Goal: Find contact information: Find contact information

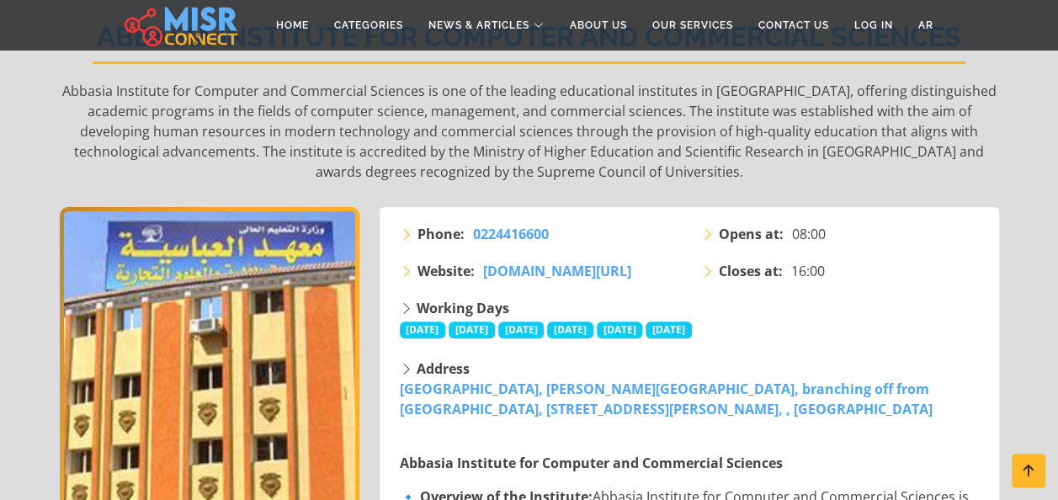
scroll to position [214, 0]
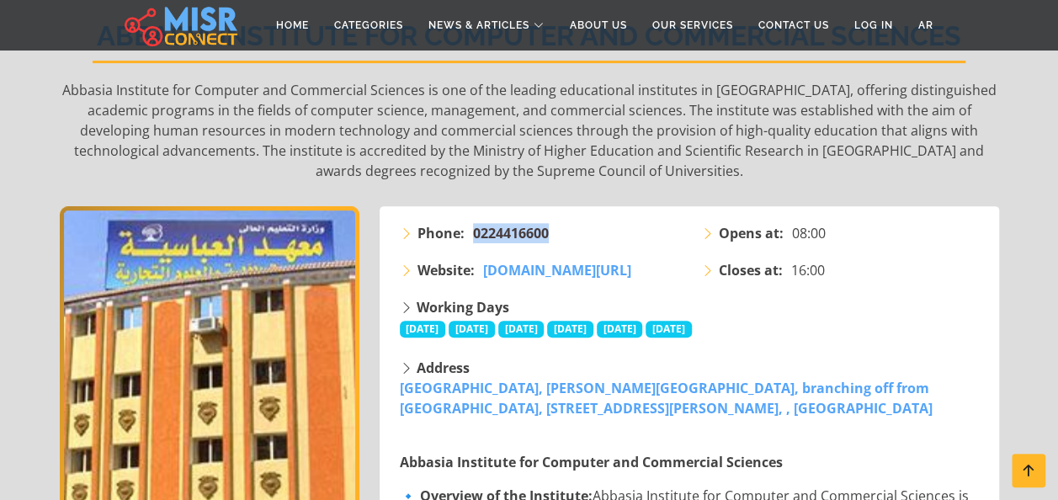
drag, startPoint x: 550, startPoint y: 231, endPoint x: 472, endPoint y: 232, distance: 78.3
click at [472, 232] on li "Phone: [PHONE_NUMBER]" at bounding box center [540, 233] width 281 height 20
copy span "0224416600"
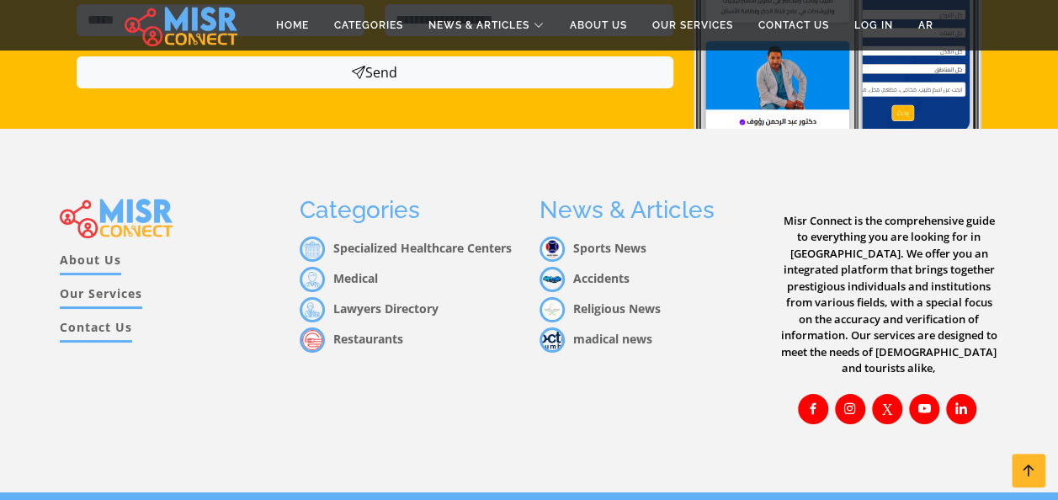
scroll to position [3096, 0]
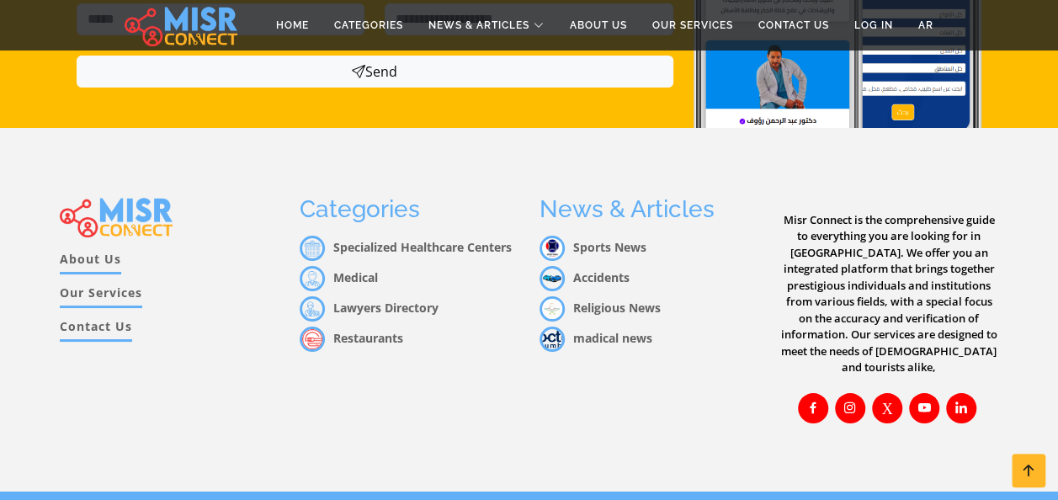
click at [992, 199] on div "Misr Connect is the comprehensive guide to everything you are looking for in [G…" at bounding box center [889, 309] width 240 height 228
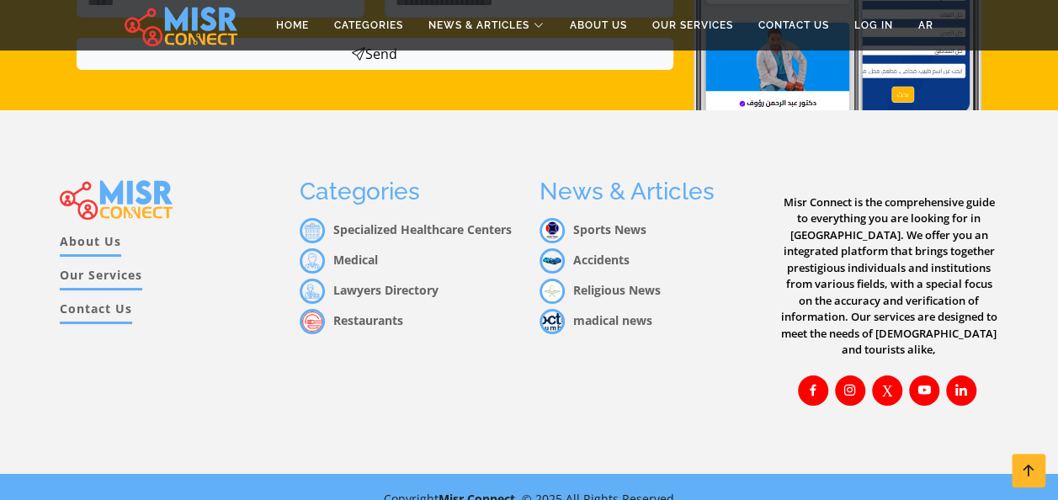
scroll to position [3117, 0]
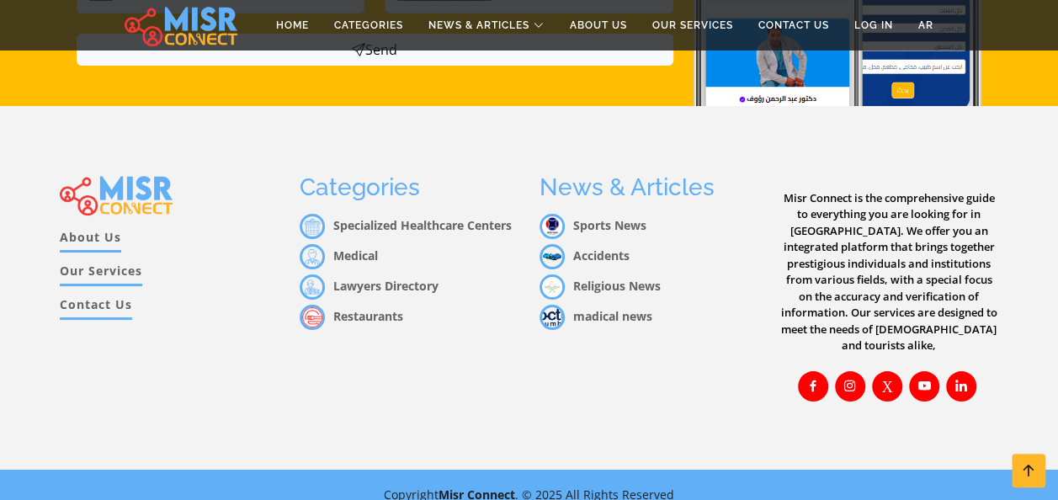
click at [95, 302] on link "Contact Us" at bounding box center [96, 307] width 72 height 24
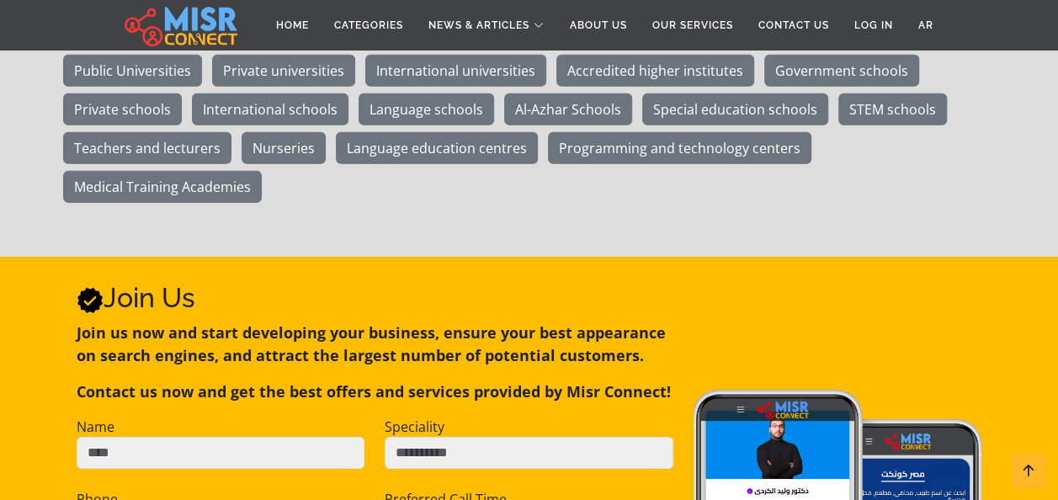
scroll to position [2589, 0]
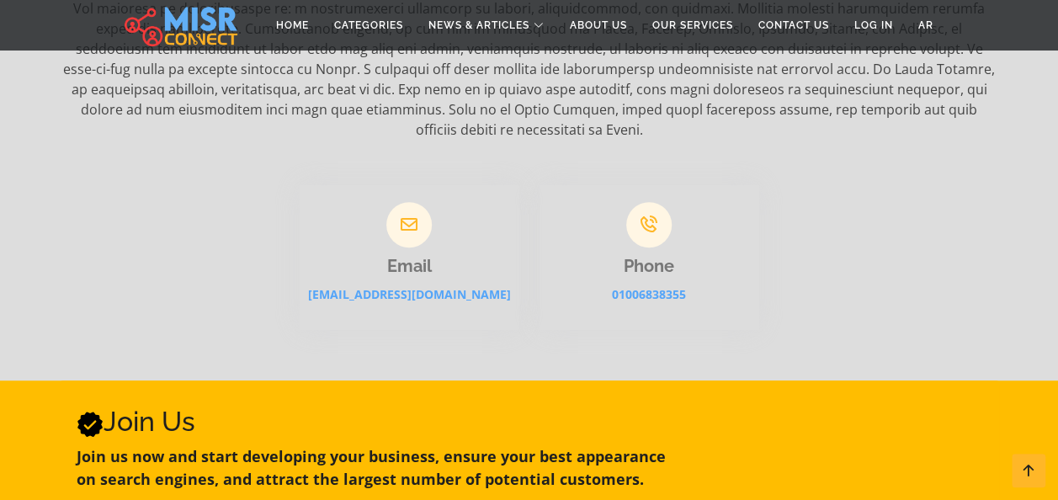
scroll to position [374, 0]
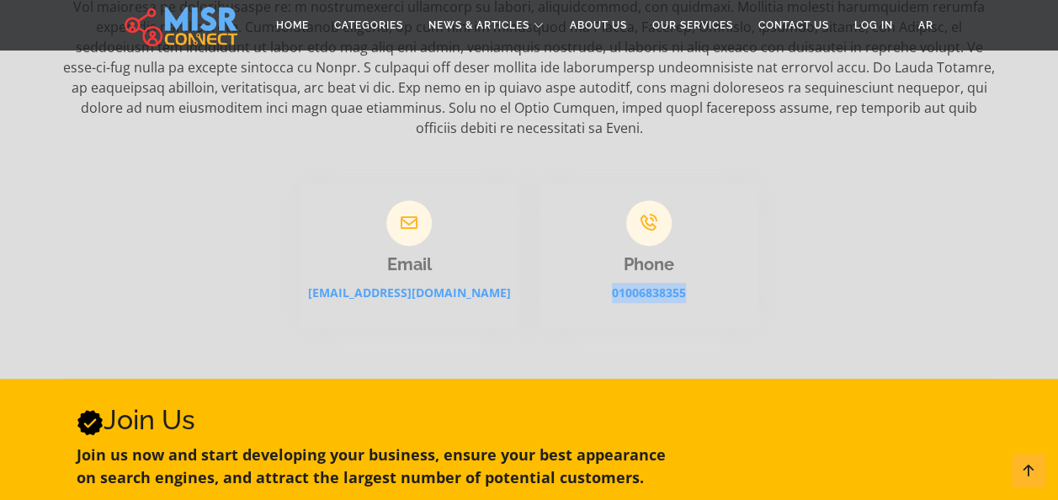
drag, startPoint x: 606, startPoint y: 268, endPoint x: 691, endPoint y: 272, distance: 85.0
click at [691, 283] on p "01006838355" at bounding box center [649, 293] width 220 height 20
copy link "01006838355"
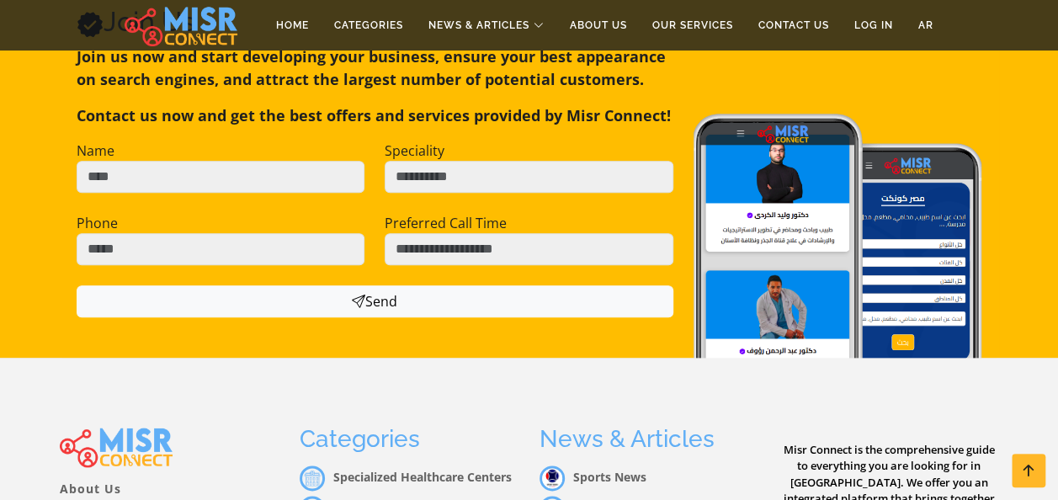
scroll to position [1008, 0]
